Goal: Communication & Community: Answer question/provide support

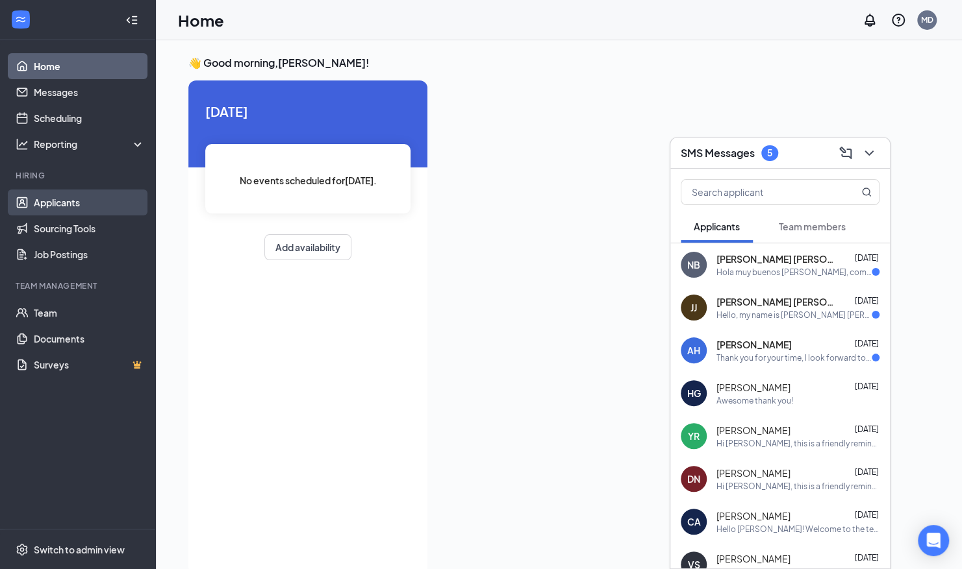
click at [49, 206] on link "Applicants" at bounding box center [89, 203] width 111 height 26
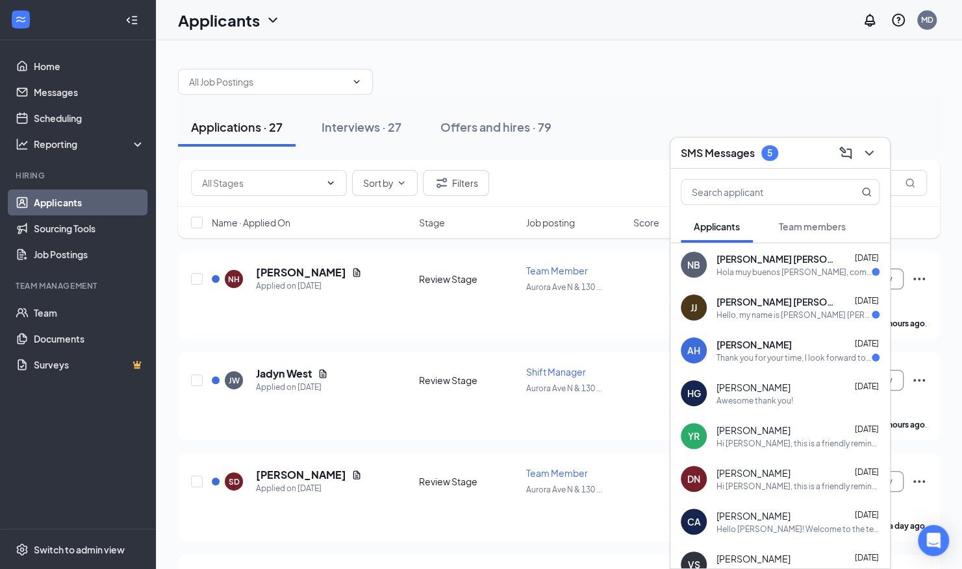
click at [883, 152] on div "SMS Messages 5" at bounding box center [779, 153] width 219 height 31
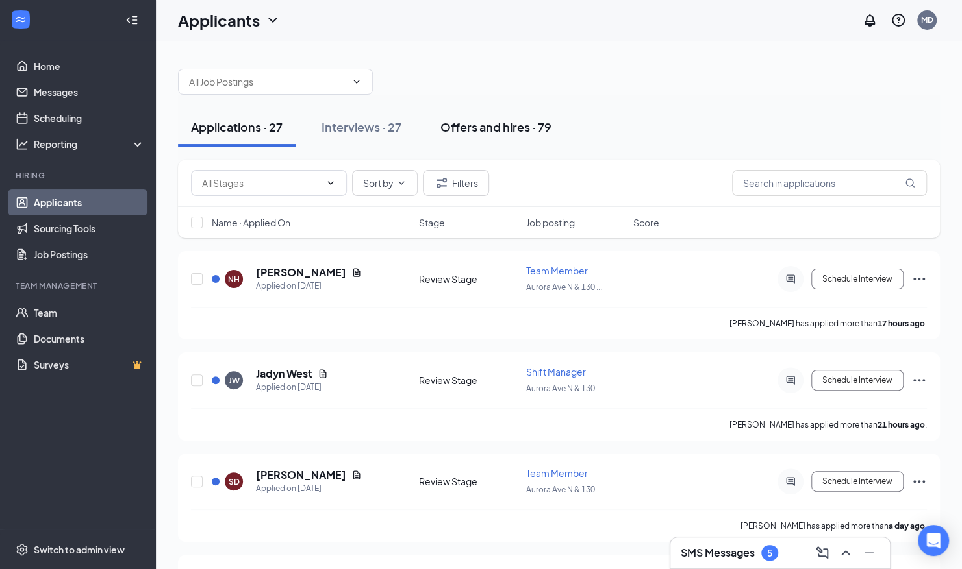
click at [522, 134] on div "Offers and hires · 79" at bounding box center [495, 127] width 111 height 16
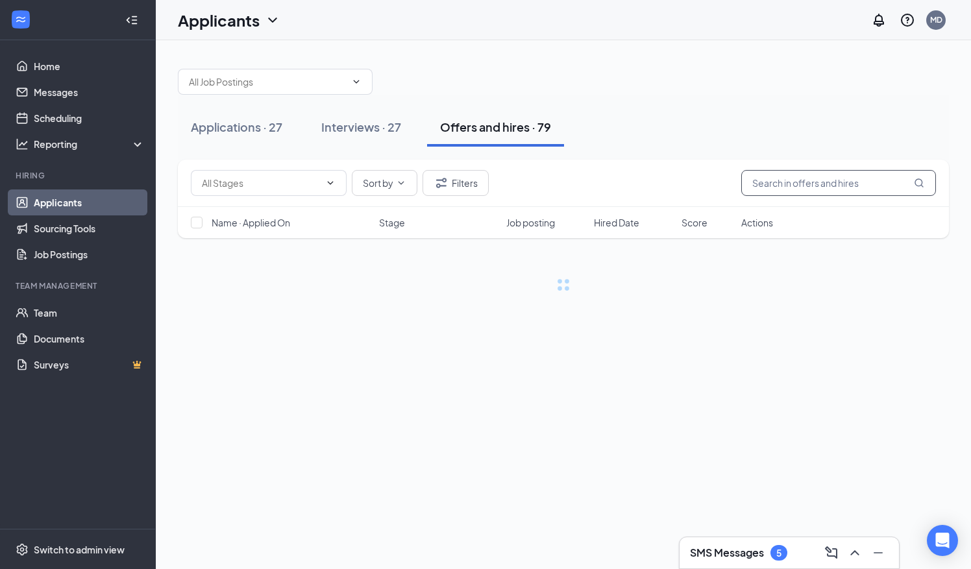
click at [817, 180] on input "text" at bounding box center [838, 183] width 195 height 26
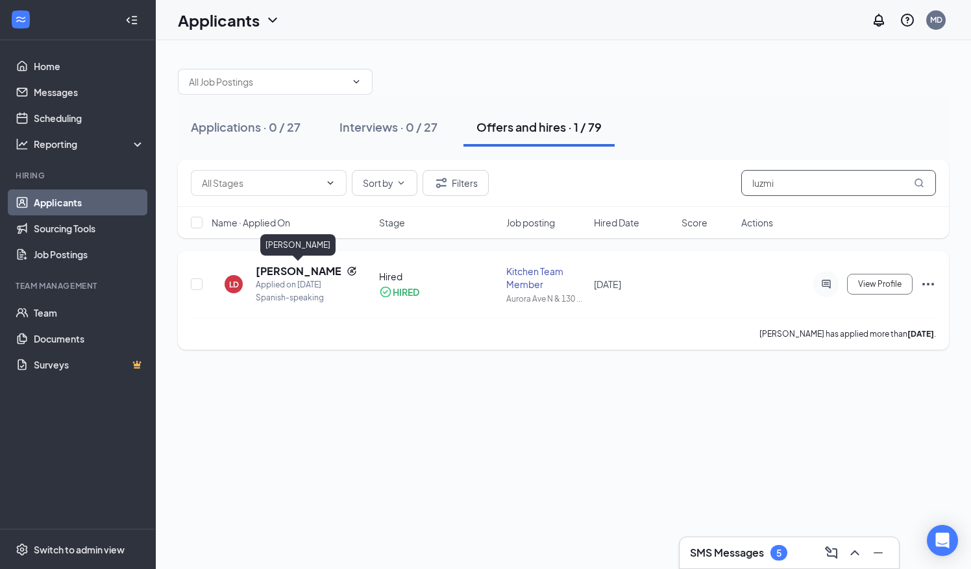
type input "luzmi"
click at [296, 264] on h5 "[PERSON_NAME]" at bounding box center [299, 271] width 86 height 14
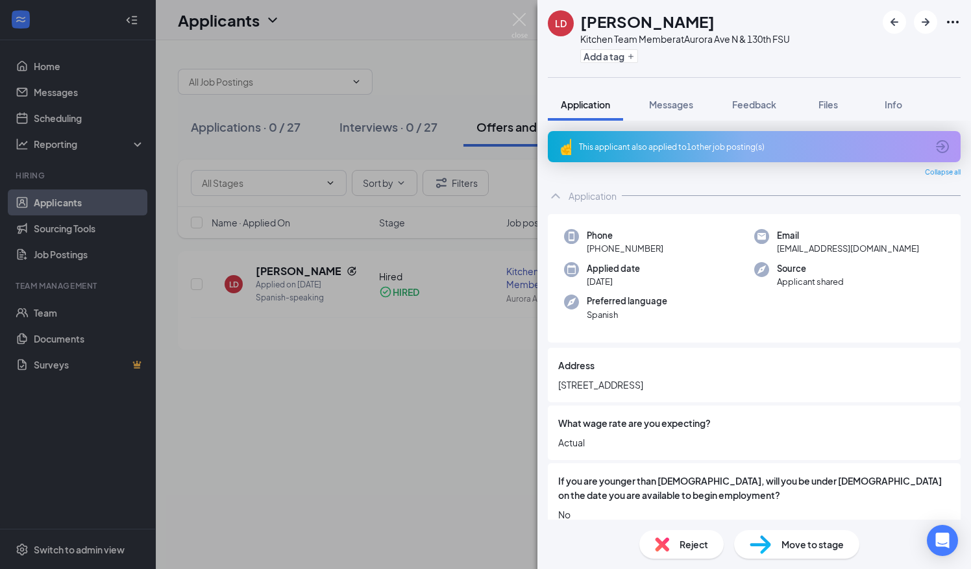
click at [833, 316] on div "Phone [PHONE_NUMBER] Email [EMAIL_ADDRESS][DOMAIN_NAME] Applied date [DATE] Sou…" at bounding box center [754, 278] width 413 height 129
click at [523, 16] on img at bounding box center [520, 25] width 16 height 25
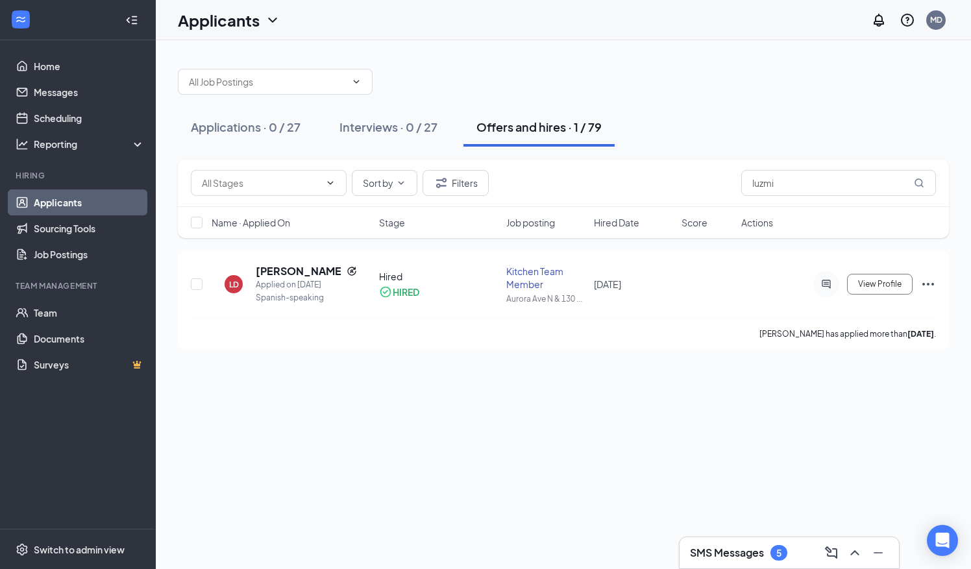
click at [121, 204] on link "Applicants" at bounding box center [89, 203] width 111 height 26
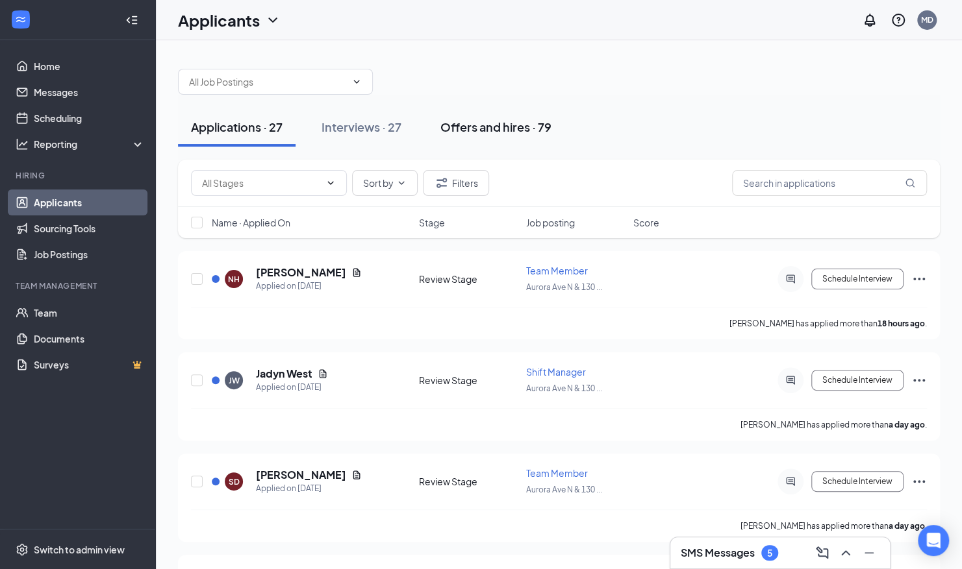
click at [529, 131] on div "Offers and hires · 79" at bounding box center [495, 127] width 111 height 16
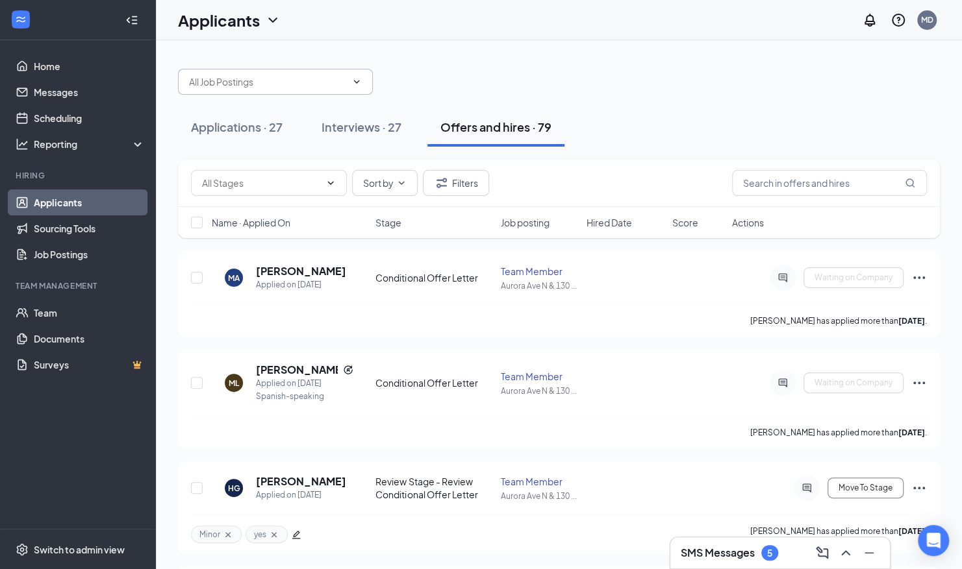
click at [247, 83] on input "text" at bounding box center [267, 82] width 157 height 14
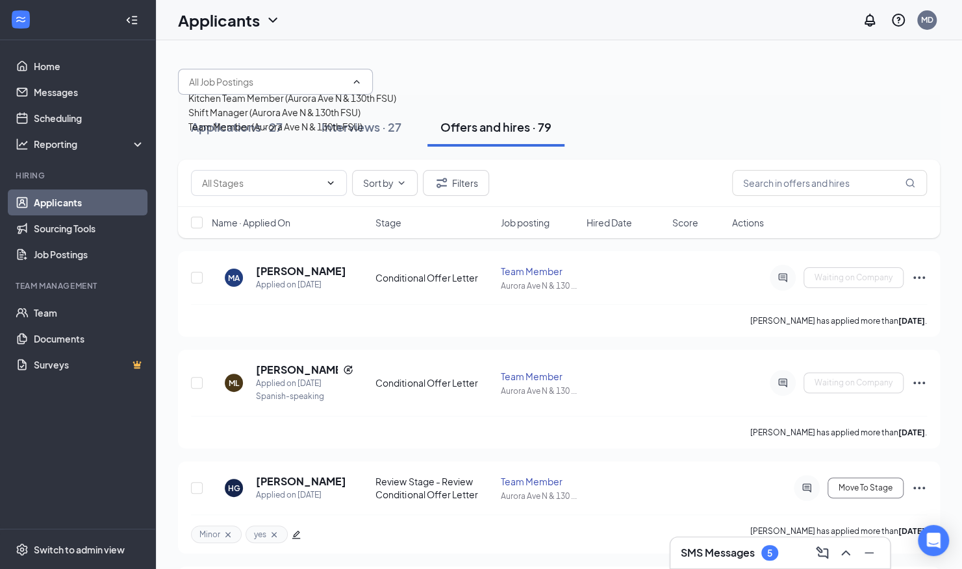
click at [538, 79] on div "Kitchen Team Member (Aurora Ave N & 130th FSU) Shift Manager (Aurora Ave N & 13…" at bounding box center [559, 75] width 762 height 39
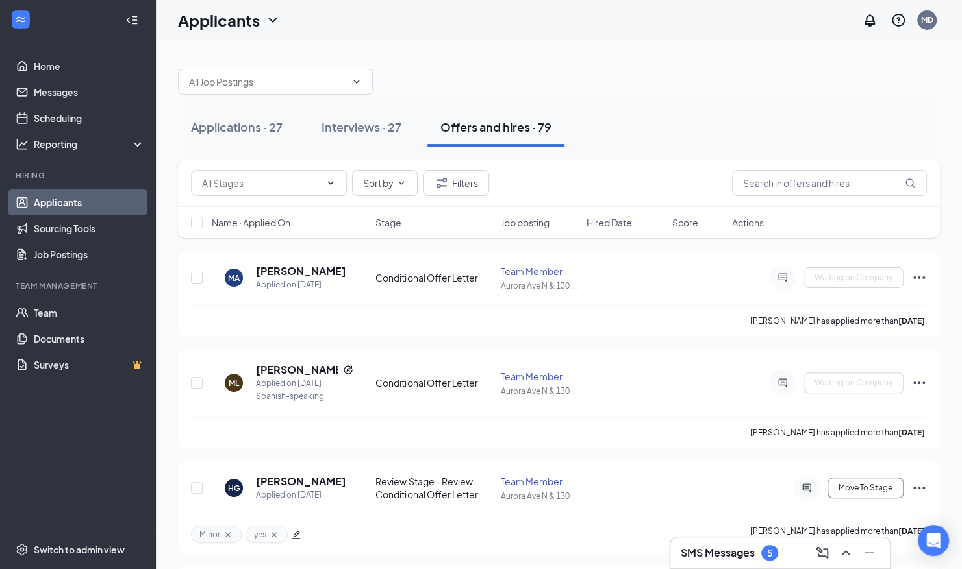
click at [713, 551] on h3 "SMS Messages" at bounding box center [717, 553] width 74 height 14
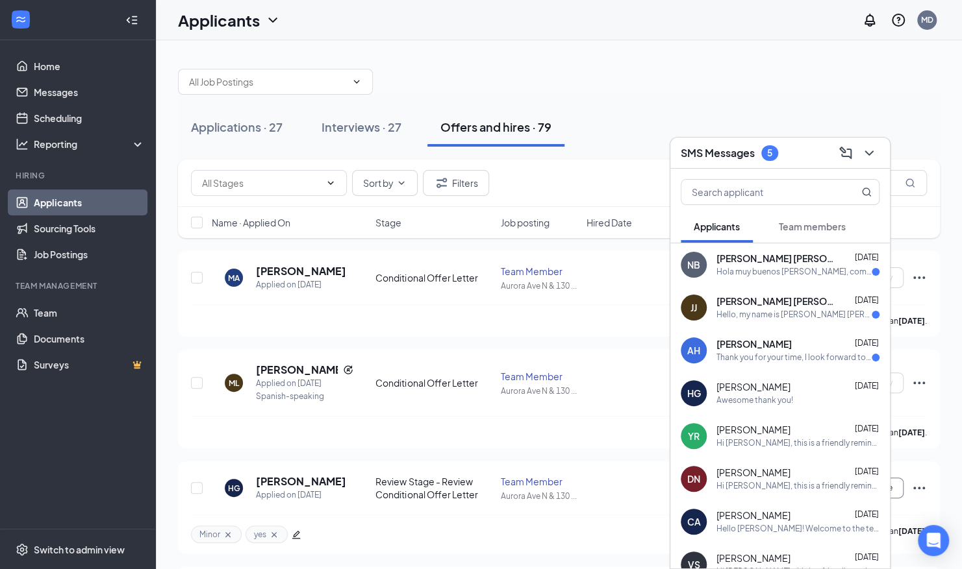
click at [821, 231] on span "Team members" at bounding box center [811, 227] width 67 height 12
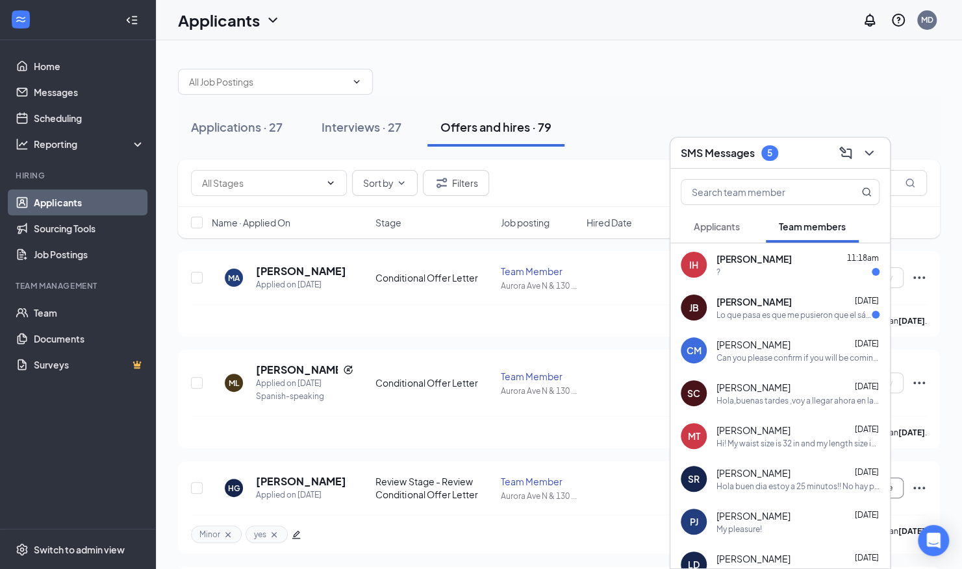
click at [817, 254] on div "[PERSON_NAME] 11:18am" at bounding box center [797, 259] width 163 height 13
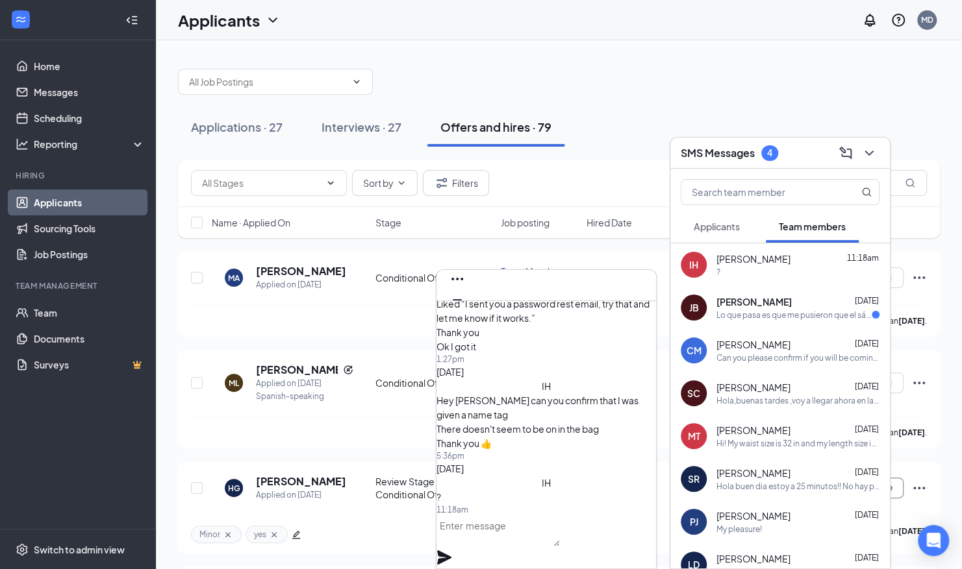
click at [559, 545] on textarea at bounding box center [497, 531] width 123 height 31
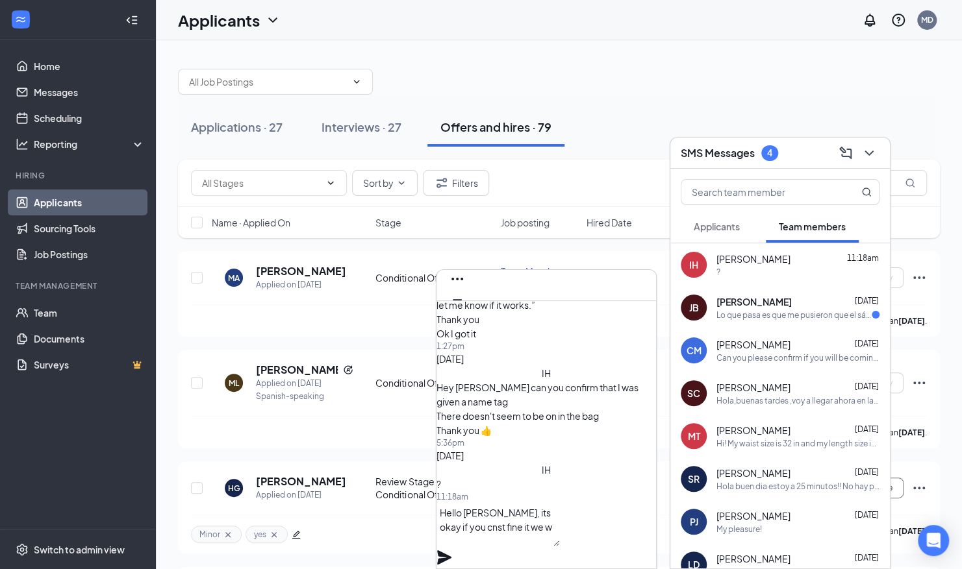
scroll to position [-12, 0]
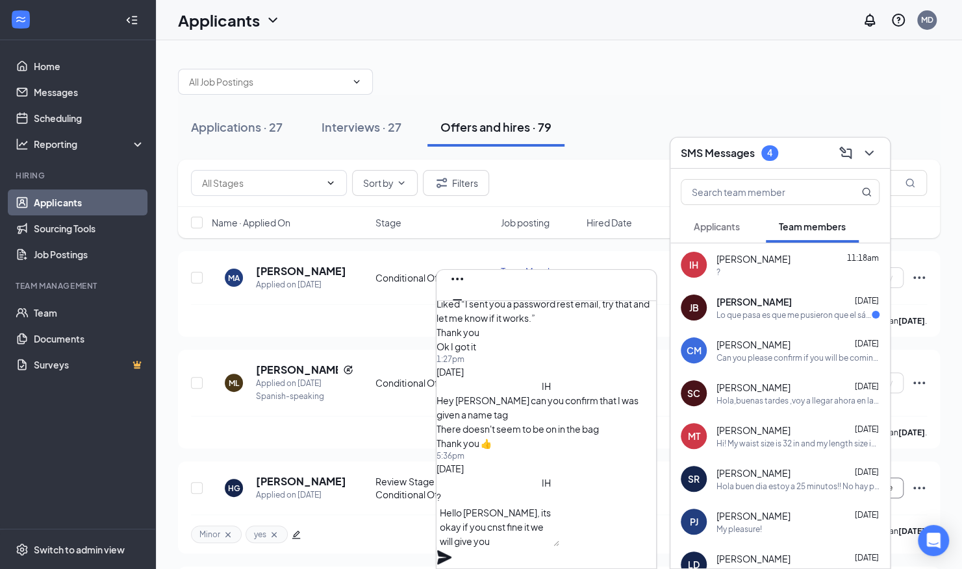
click at [536, 547] on textarea "Hello [PERSON_NAME], its okay if you cnst fine it we will give you" at bounding box center [497, 525] width 123 height 44
click at [488, 535] on textarea "Hello [PERSON_NAME], its okay if you can't fine it we will give you" at bounding box center [497, 525] width 123 height 44
click at [559, 543] on textarea "Hello [PERSON_NAME], it's okay if you can't fine it we will give you" at bounding box center [497, 525] width 123 height 44
click at [559, 532] on textarea "Hello [PERSON_NAME], it's okay if you can't fine it we will give you" at bounding box center [497, 525] width 123 height 44
click at [559, 547] on textarea "Hello [PERSON_NAME], it's okay if you can't find it we will give you" at bounding box center [497, 525] width 123 height 44
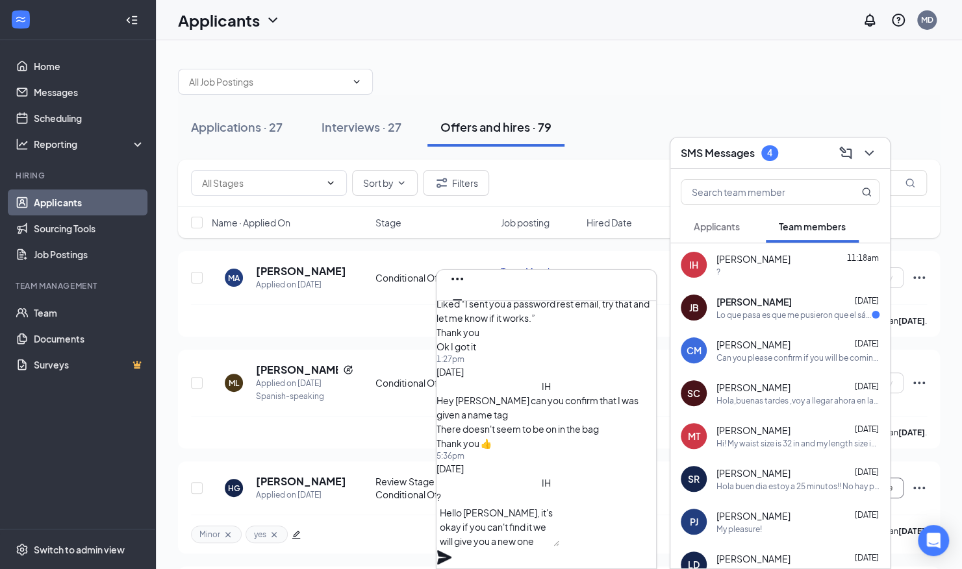
type textarea "Hello [PERSON_NAME], it's okay if you can't find it we will give you a new one"
click at [651, 543] on div "Hello [PERSON_NAME], it's okay if you can't find it we will give you a new one" at bounding box center [545, 536] width 219 height 66
click at [451, 551] on icon "Plane" at bounding box center [444, 558] width 14 height 14
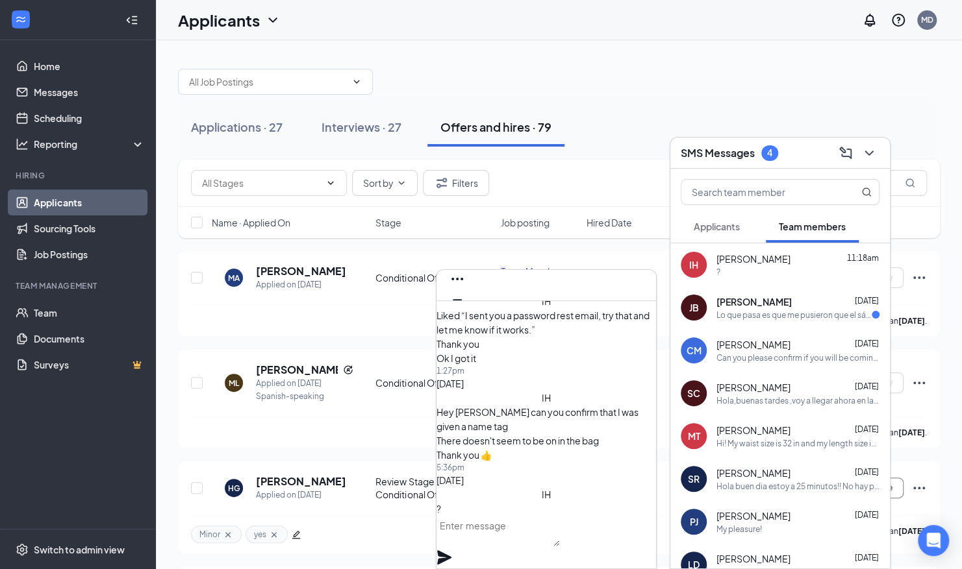
scroll to position [0, 0]
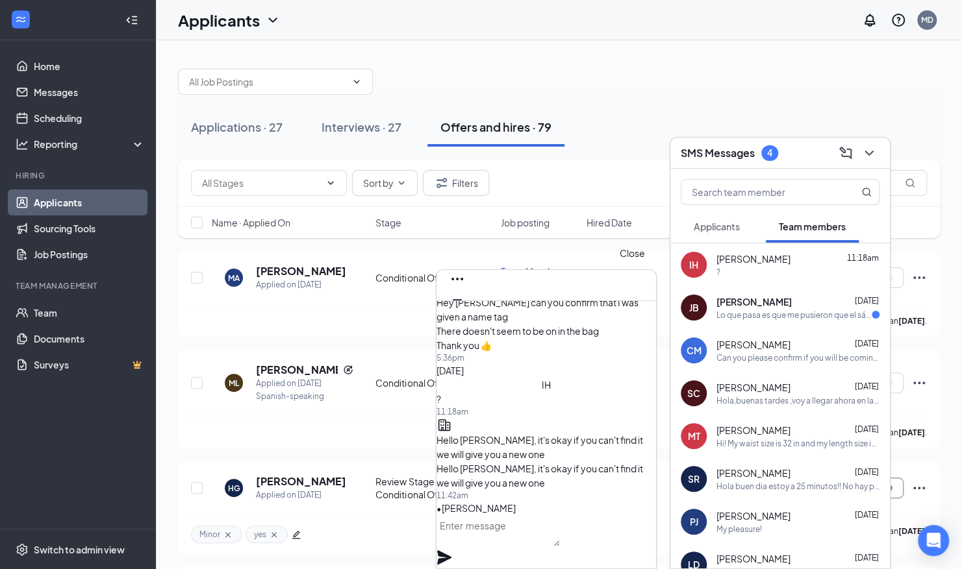
click at [465, 313] on icon "Cross" at bounding box center [457, 321] width 16 height 16
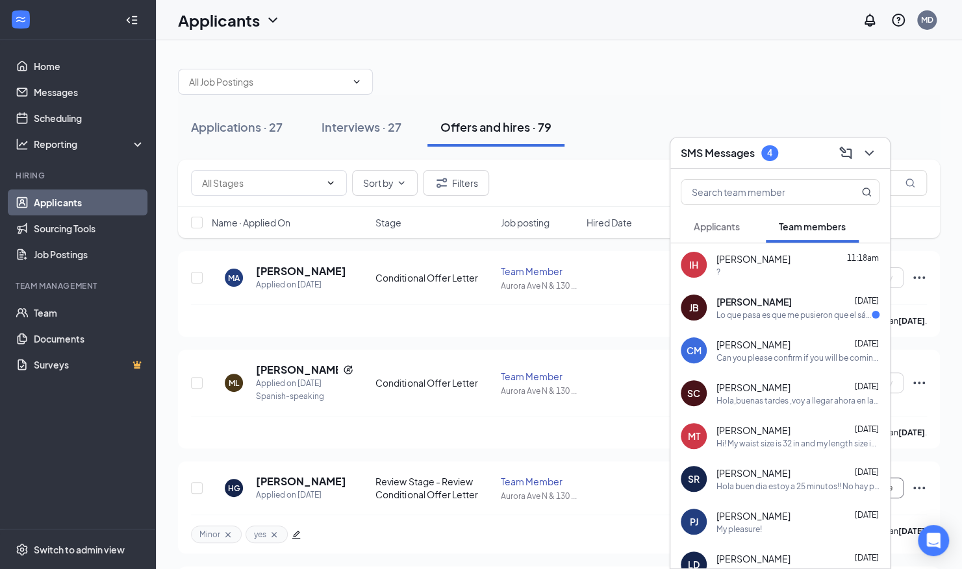
click at [782, 317] on div "Lo que pasa es que me pusieron que el sábado por la tarde y yo tú sabes que no …" at bounding box center [793, 315] width 155 height 11
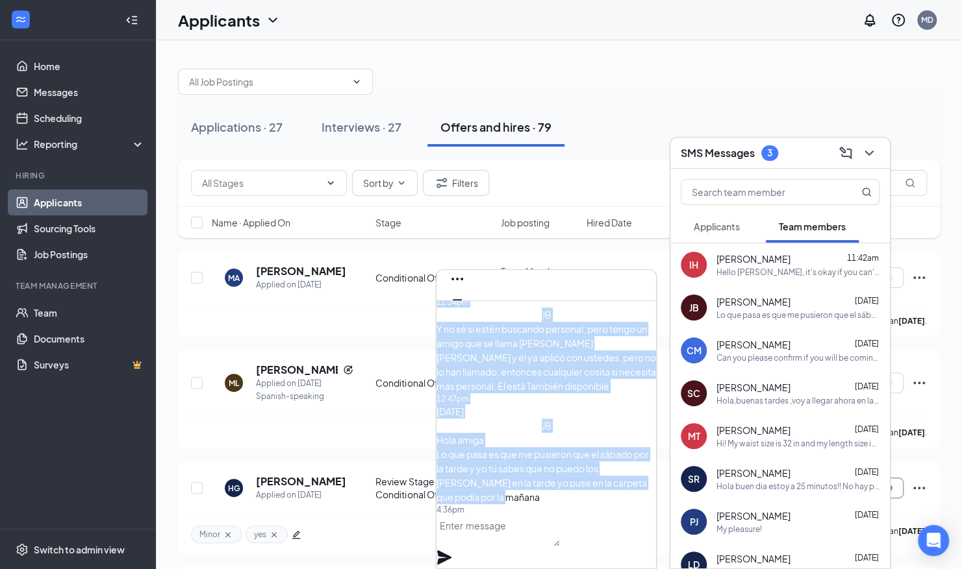
drag, startPoint x: 478, startPoint y: 321, endPoint x: 584, endPoint y: 506, distance: 213.5
drag, startPoint x: 584, startPoint y: 506, endPoint x: 551, endPoint y: 465, distance: 53.0
copy div "Gracias amiga muy amable que [PERSON_NAME] molestarla tanto 12:34pm JB Y no sé …"
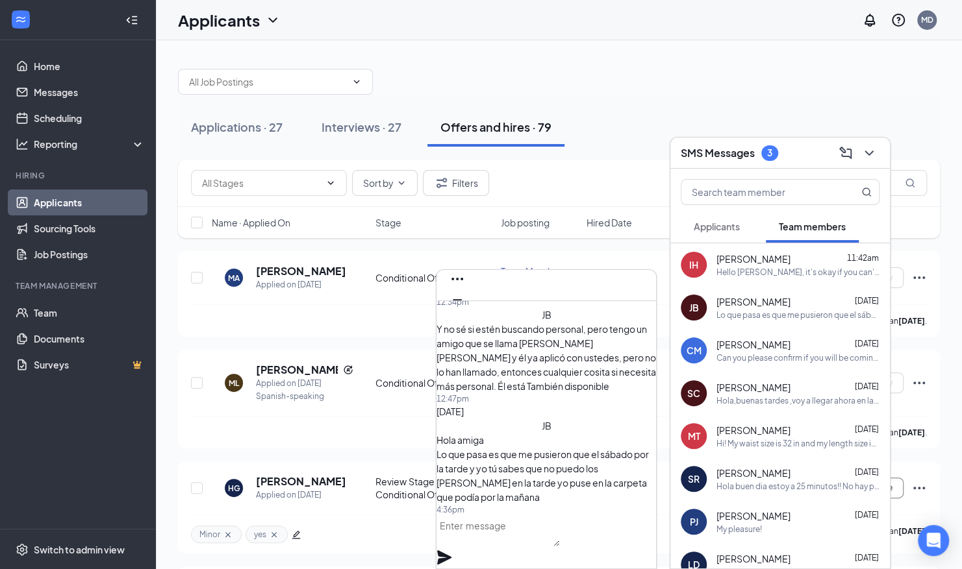
click at [559, 529] on textarea at bounding box center [497, 531] width 123 height 31
paste textarea "You said: and we will change your schedule for [DATE]"
type textarea "You said: and we will change your schedule for [DATE]"
drag, startPoint x: 531, startPoint y: 542, endPoint x: 458, endPoint y: 488, distance: 90.5
click at [458, 488] on div "[DATE] JB Hola aún no e podido entrar a la aplicación por qué me pide usuario y…" at bounding box center [545, 435] width 219 height 268
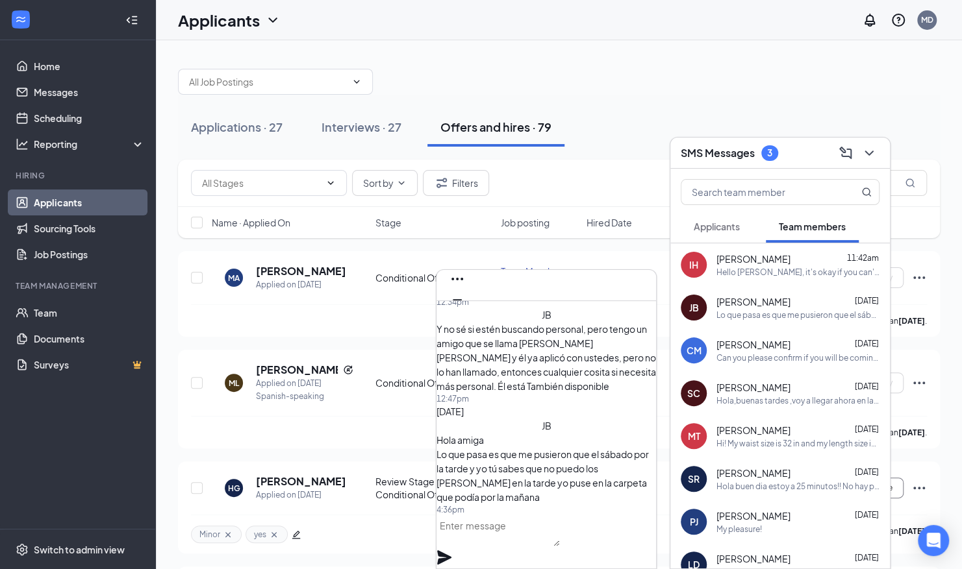
click at [499, 449] on span "Lo que pasa es que me pusieron que el sábado por la tarde y yo tú sabes que no …" at bounding box center [542, 476] width 212 height 55
click at [518, 547] on textarea at bounding box center [497, 531] width 123 height 31
click at [494, 540] on textarea at bounding box center [497, 531] width 123 height 31
paste textarea "Gracias [PERSON_NAME] por avisarnos, cambiaremos tu horario para el sábado y es…"
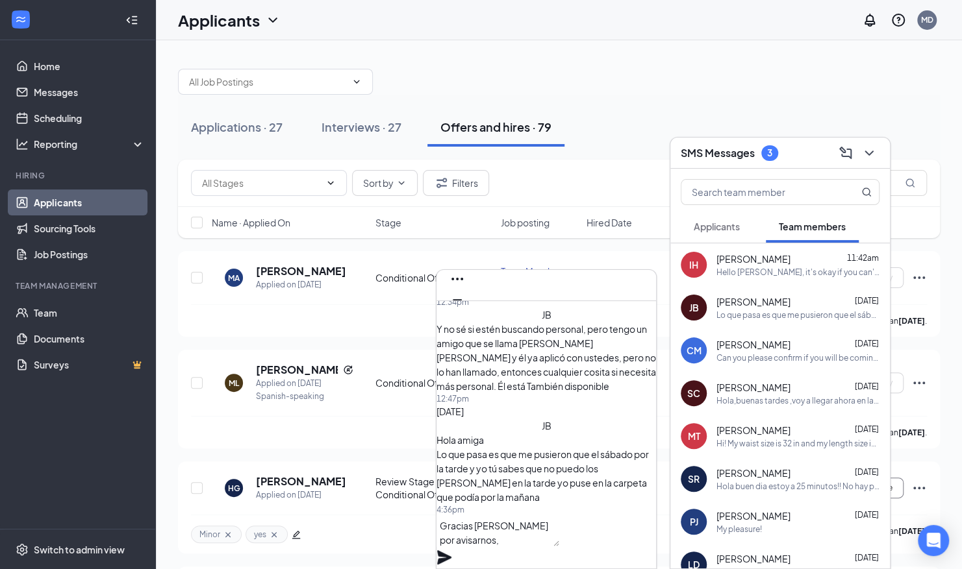
scroll to position [-38, 0]
type textarea "Gracias [PERSON_NAME] por avisarnos, cambiaremos tu horario para el sábado y es…"
click at [452, 550] on icon "Plane" at bounding box center [444, 558] width 16 height 16
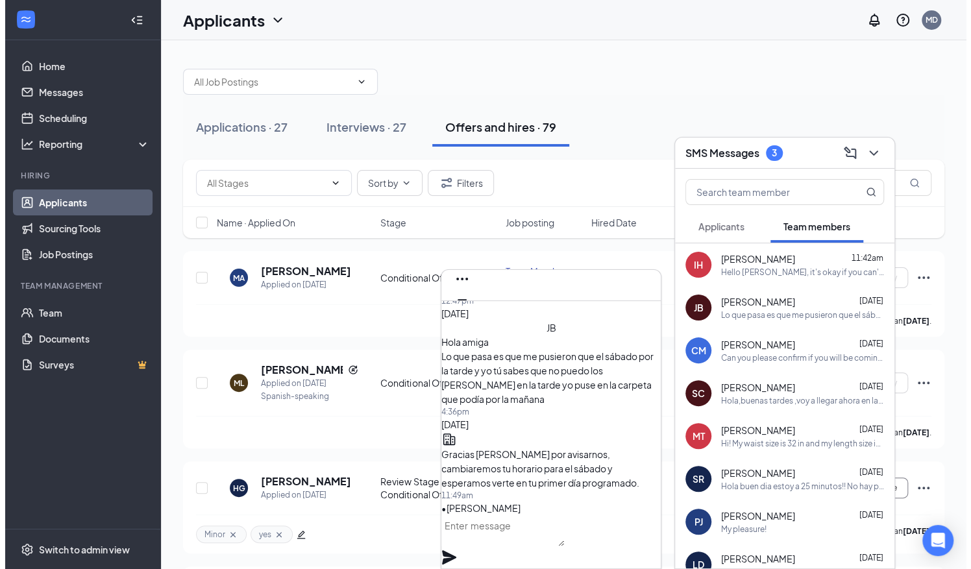
scroll to position [-69, 0]
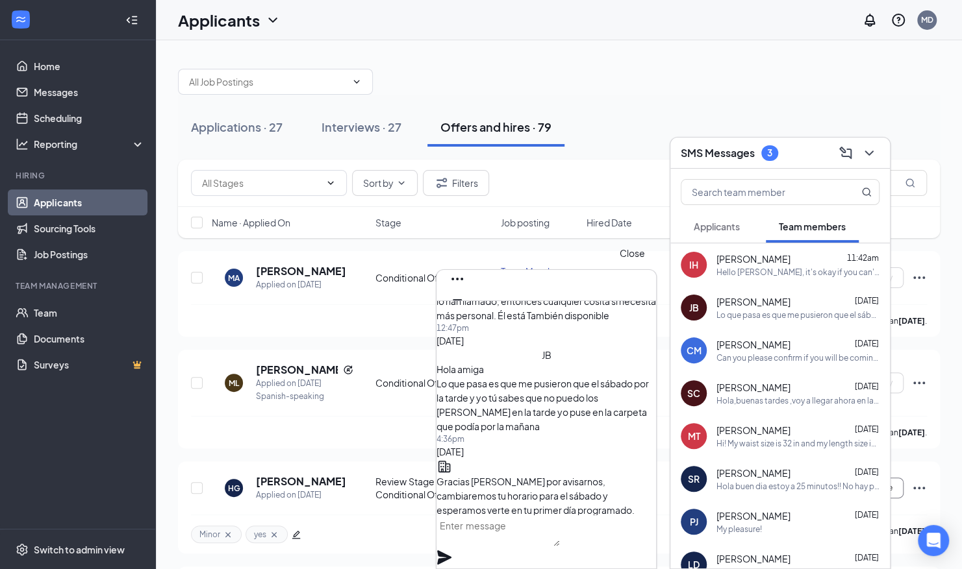
click at [465, 313] on icon "Cross" at bounding box center [457, 321] width 16 height 16
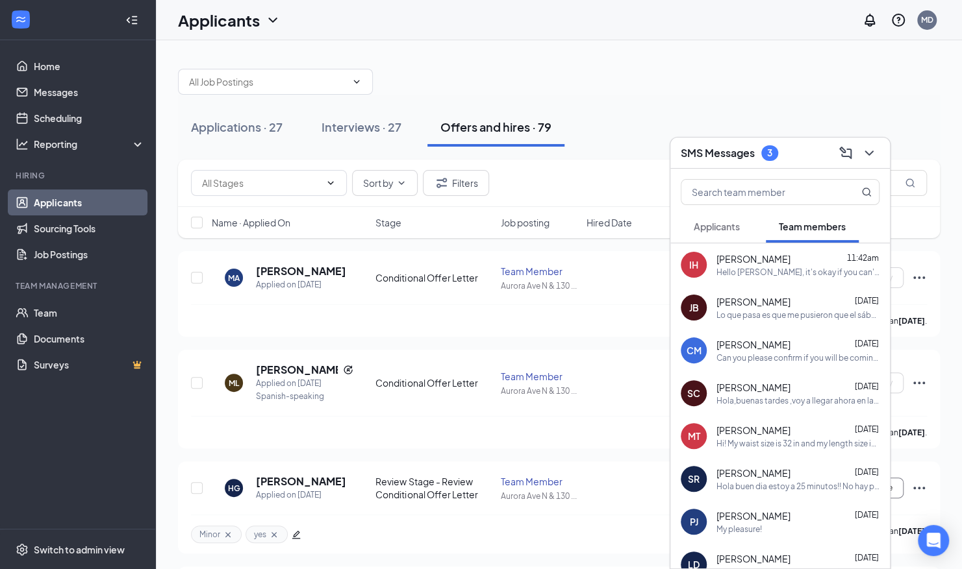
click at [717, 217] on button "Applicants" at bounding box center [716, 226] width 72 height 32
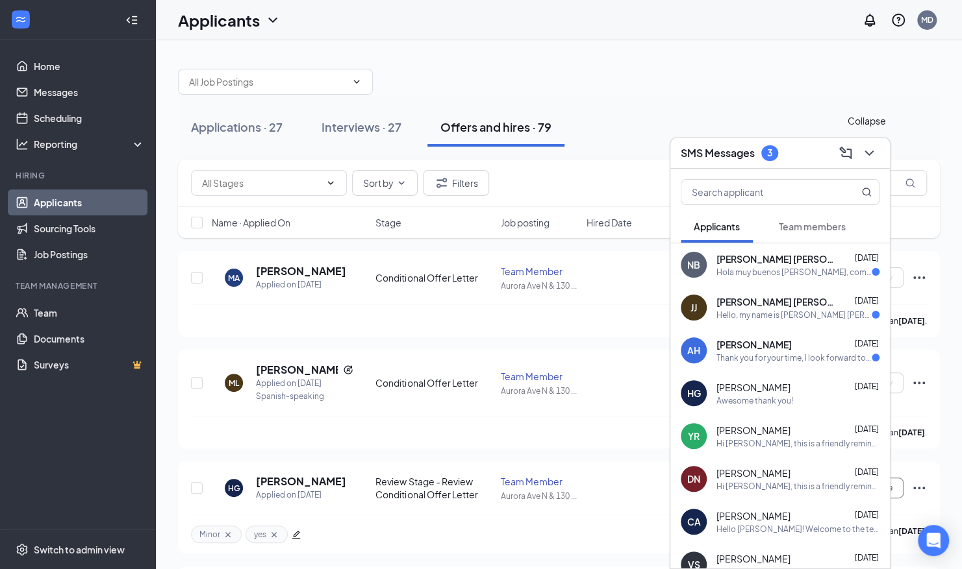
click at [869, 147] on icon "ChevronDown" at bounding box center [869, 153] width 16 height 16
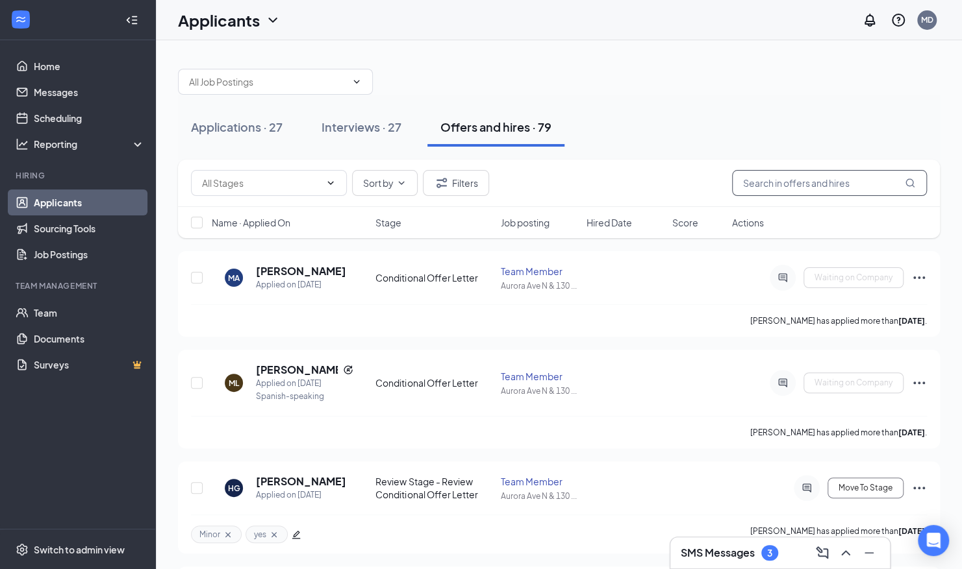
click at [777, 187] on input "text" at bounding box center [829, 183] width 195 height 26
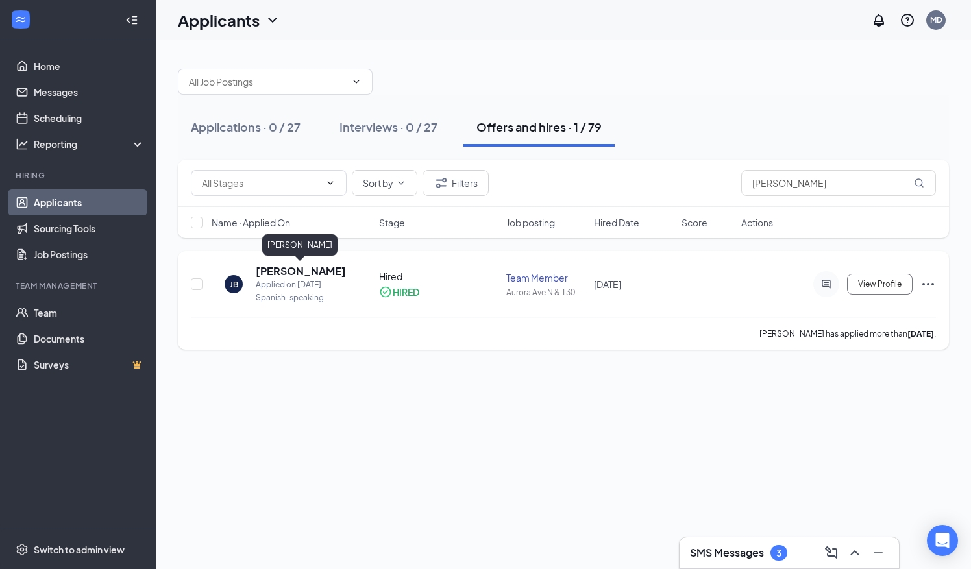
click at [292, 273] on h5 "[PERSON_NAME]" at bounding box center [301, 271] width 90 height 14
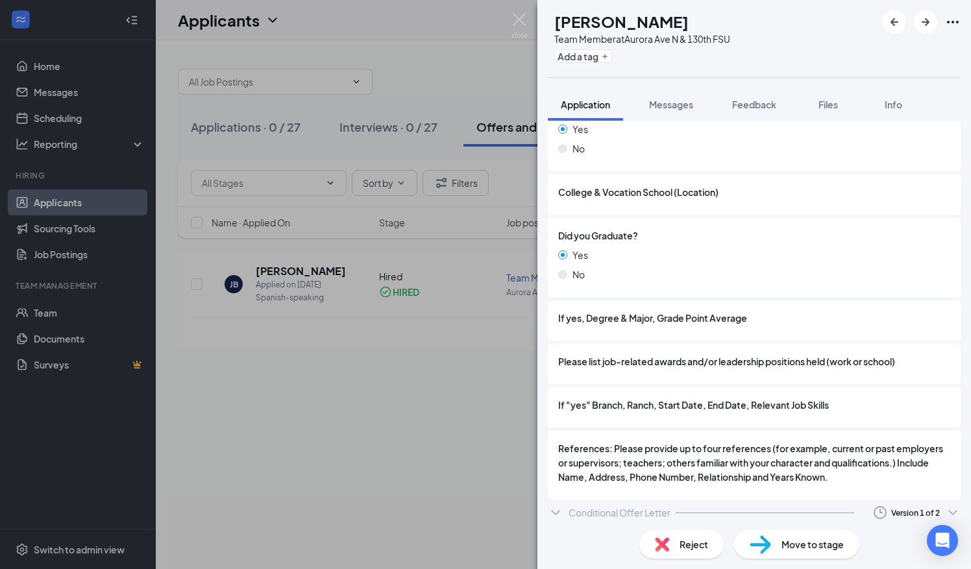
scroll to position [1375, 0]
click at [658, 505] on div "Conditional Offer Letter Version 1 of 2" at bounding box center [754, 512] width 413 height 26
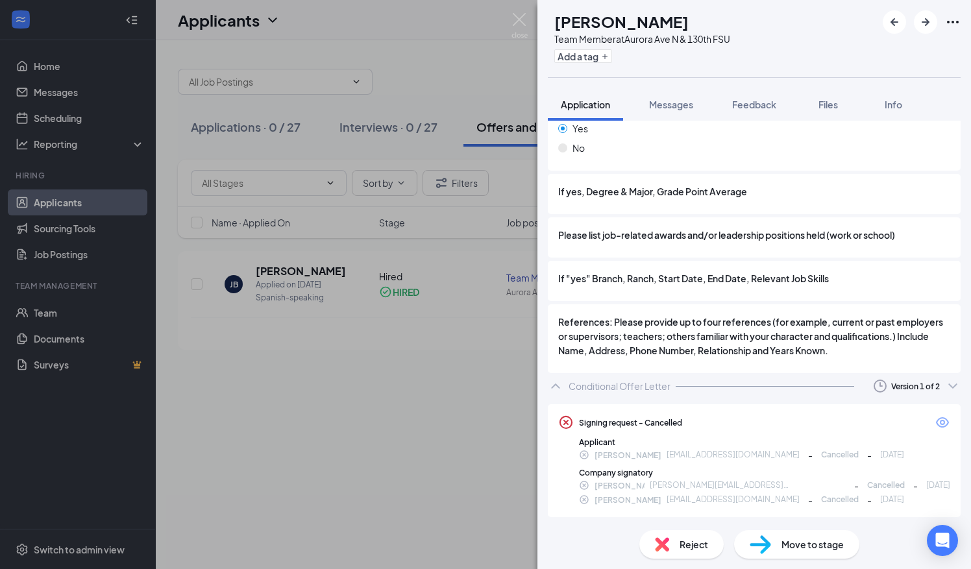
scroll to position [1502, 0]
click at [891, 386] on div "Version 1 of 2" at bounding box center [915, 385] width 49 height 11
click at [875, 436] on div "Sent: [DATE] 6:24 PM" at bounding box center [853, 430] width 101 height 14
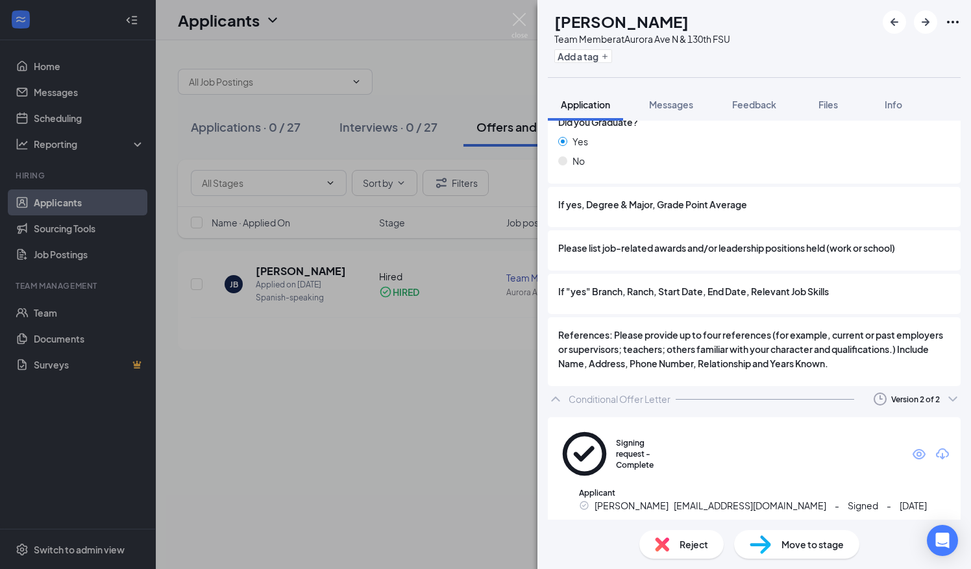
scroll to position [1489, 0]
click at [912, 446] on icon "Eye" at bounding box center [920, 454] width 16 height 16
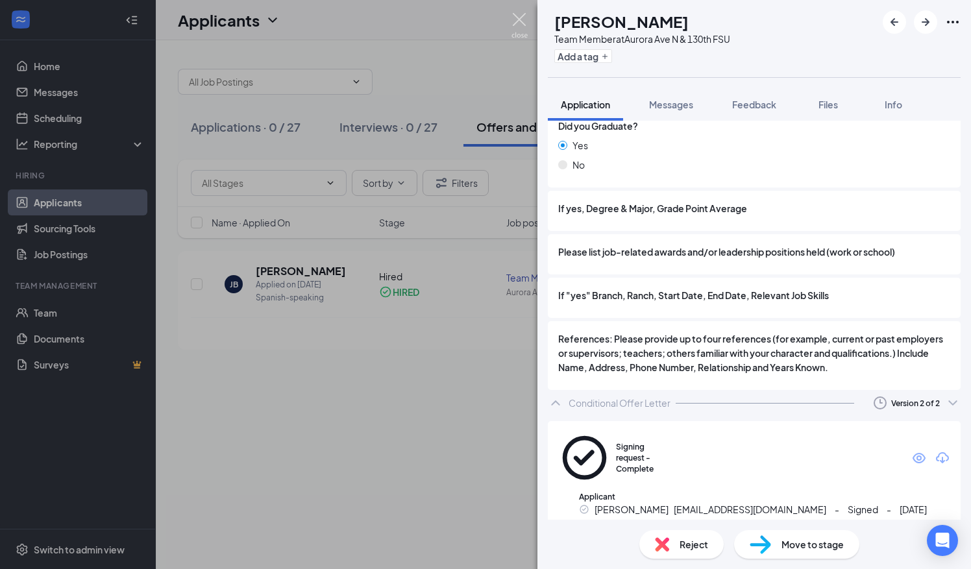
click at [521, 20] on img at bounding box center [520, 25] width 16 height 25
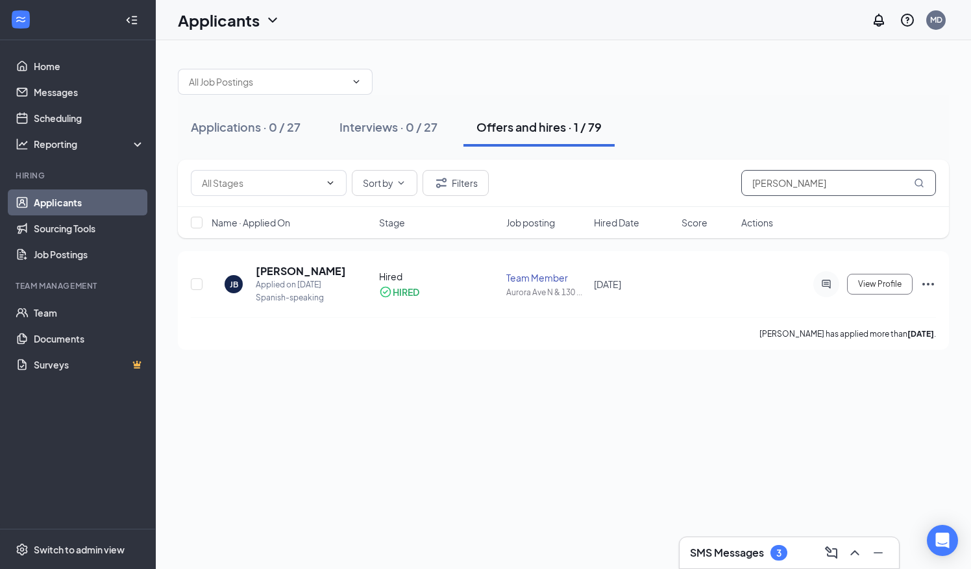
drag, startPoint x: 854, startPoint y: 186, endPoint x: 628, endPoint y: 186, distance: 226.6
click at [628, 186] on div "Sort by Filters julian" at bounding box center [563, 183] width 745 height 26
type input "[PERSON_NAME]"
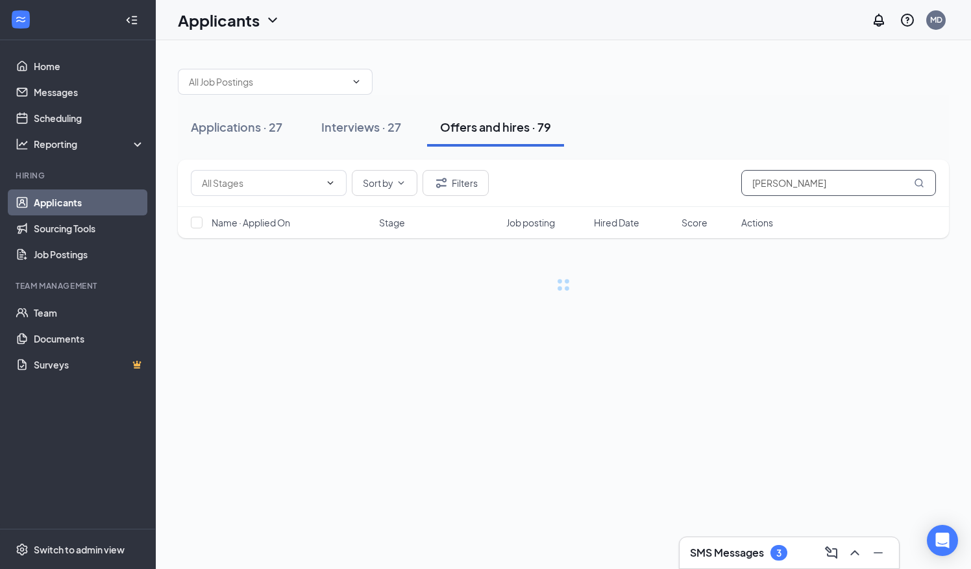
drag, startPoint x: 825, startPoint y: 187, endPoint x: 682, endPoint y: 168, distance: 144.2
click at [682, 168] on div "Sort by Filters [PERSON_NAME]" at bounding box center [563, 183] width 771 height 47
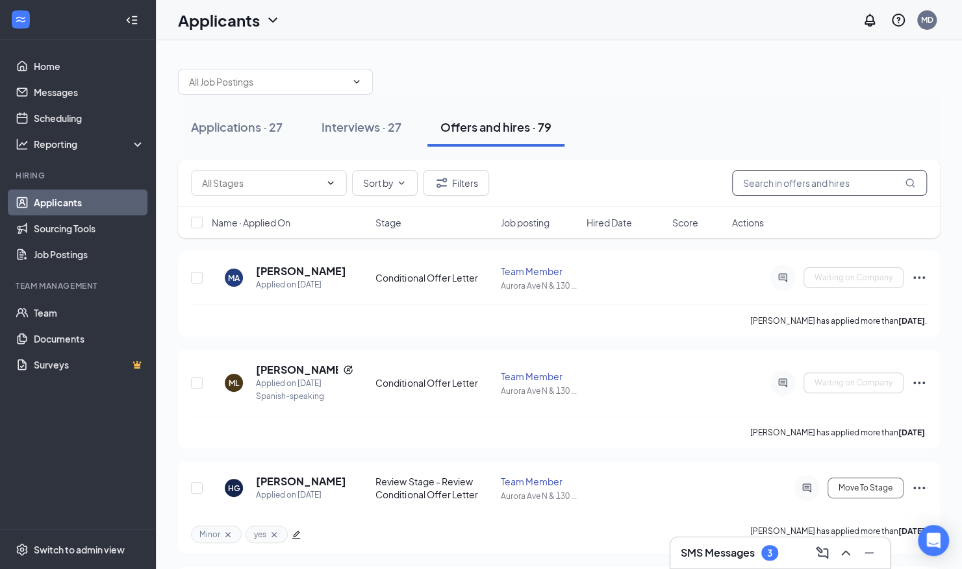
click at [788, 180] on input "text" at bounding box center [829, 183] width 195 height 26
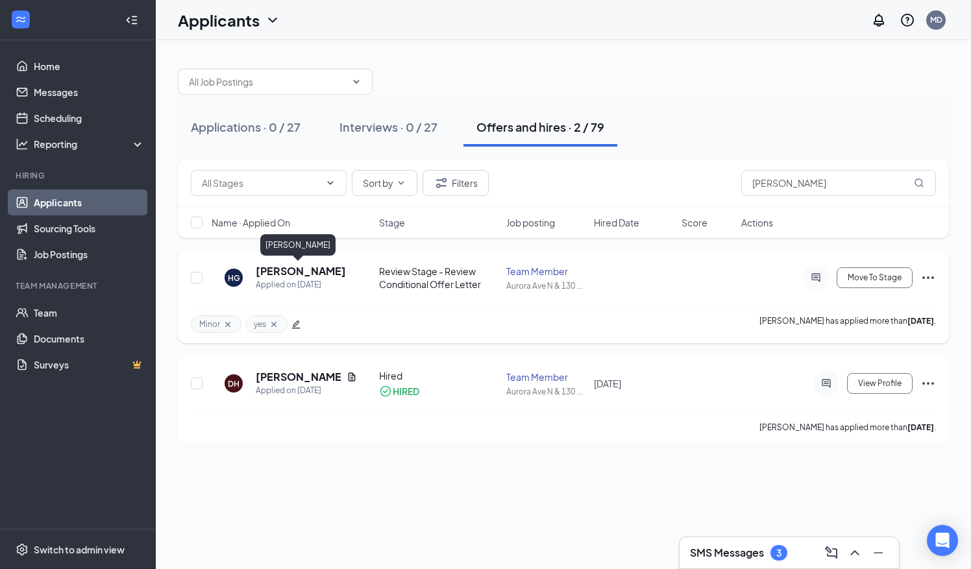
click at [268, 268] on h5 "[PERSON_NAME]" at bounding box center [301, 271] width 90 height 14
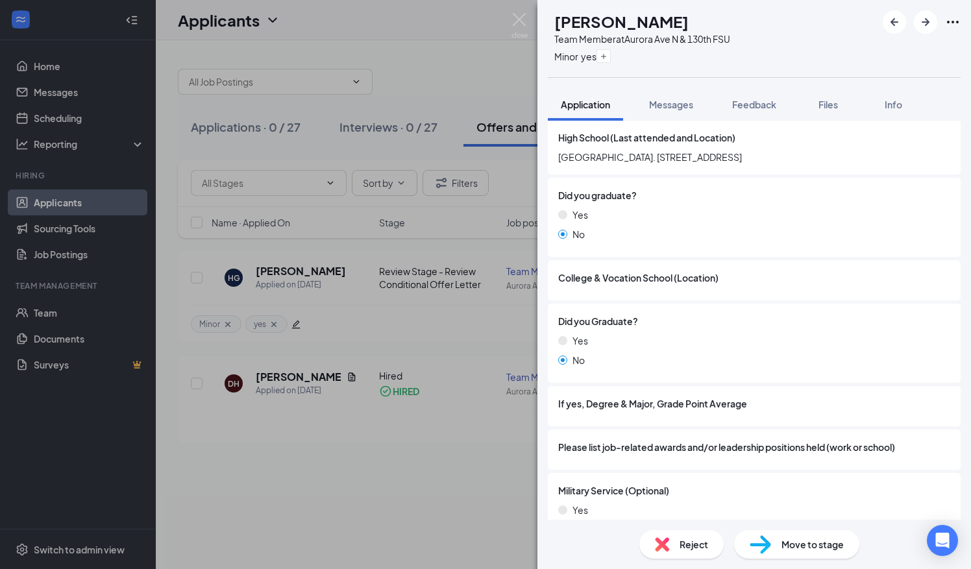
scroll to position [1462, 0]
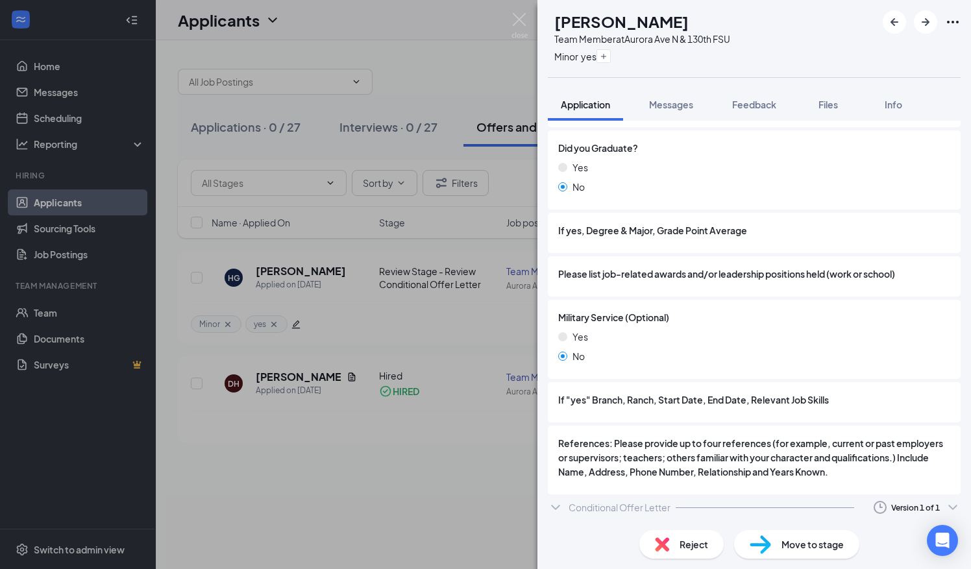
click at [641, 504] on div "Conditional Offer Letter" at bounding box center [620, 507] width 102 height 13
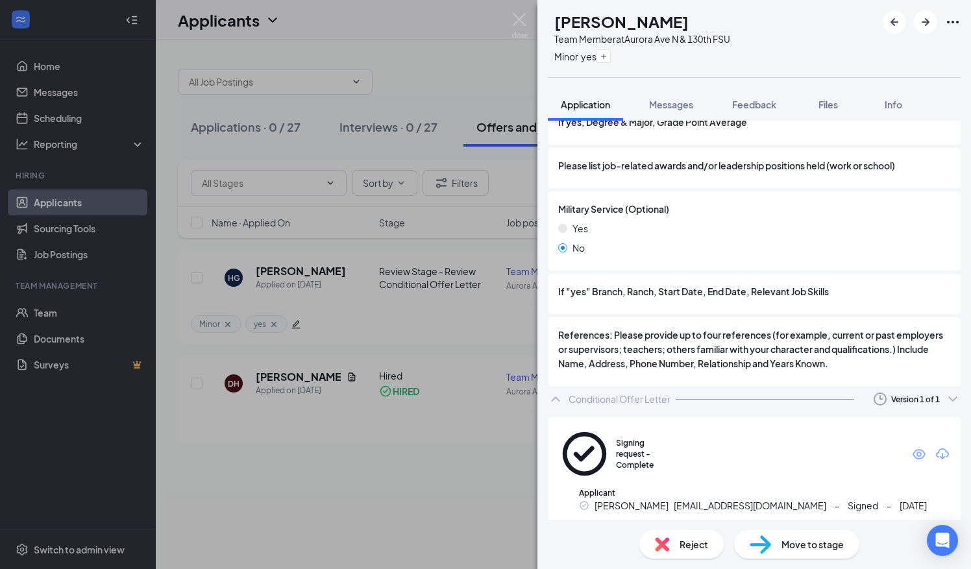
click at [912, 447] on icon "Eye" at bounding box center [920, 455] width 16 height 16
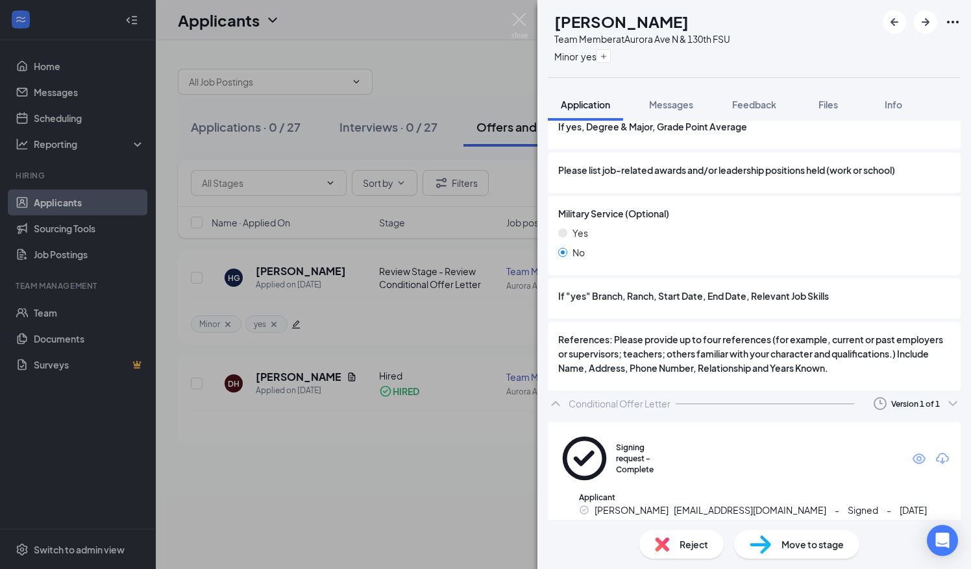
click at [506, 18] on div "HG [PERSON_NAME] Team Member at [GEOGRAPHIC_DATA] FSU Minor yes Application Mes…" at bounding box center [485, 284] width 971 height 569
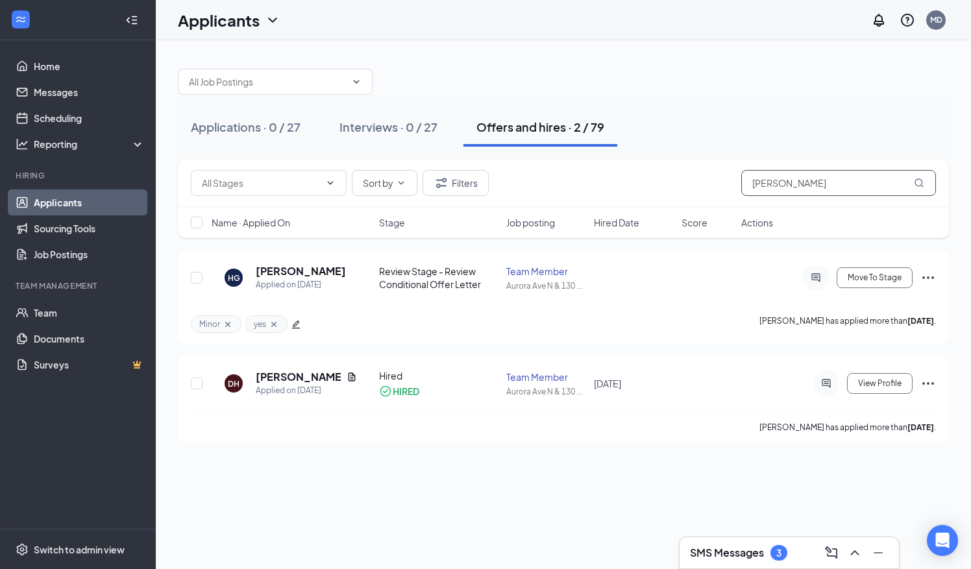
drag, startPoint x: 823, startPoint y: 185, endPoint x: 613, endPoint y: 167, distance: 210.5
click at [613, 167] on div "Sort by Filters [PERSON_NAME]" at bounding box center [563, 183] width 771 height 47
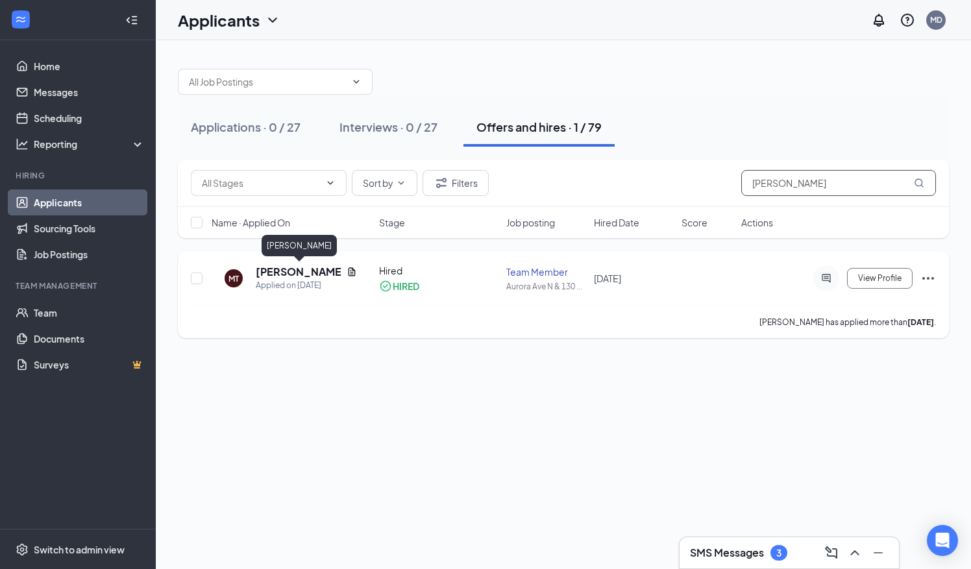
type input "[PERSON_NAME]"
click at [306, 273] on h5 "[PERSON_NAME]" at bounding box center [299, 272] width 86 height 14
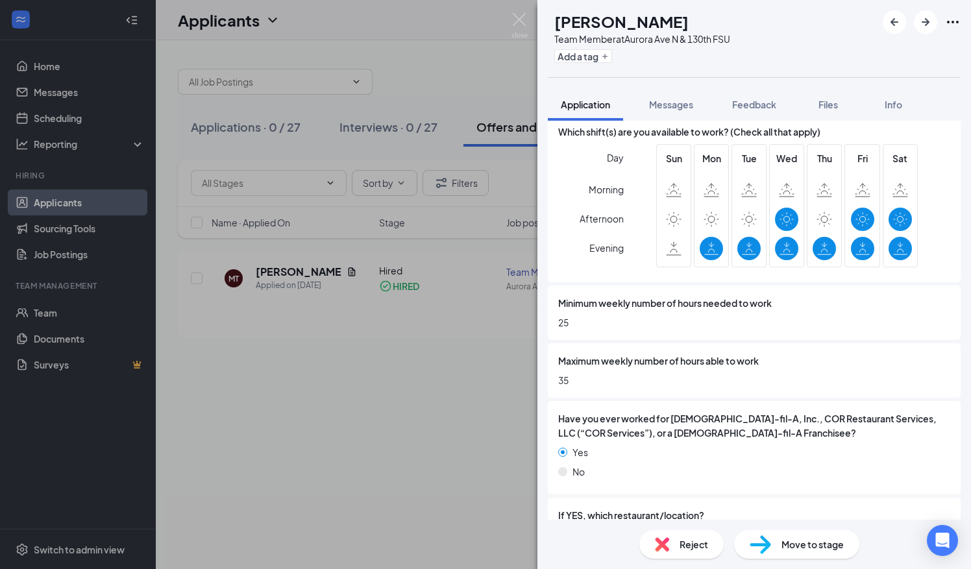
scroll to position [965, 0]
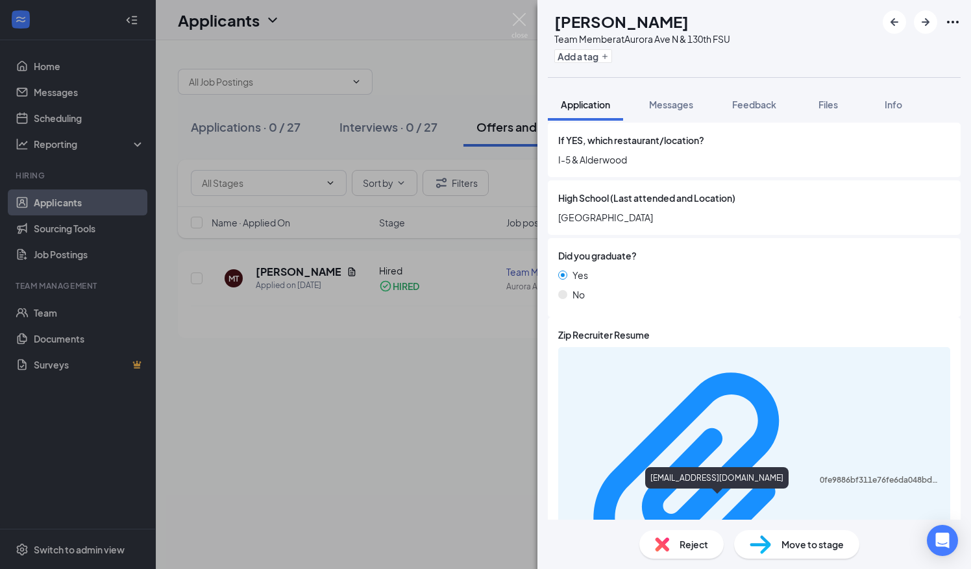
scroll to position [1073, 0]
